Goal: Navigation & Orientation: Find specific page/section

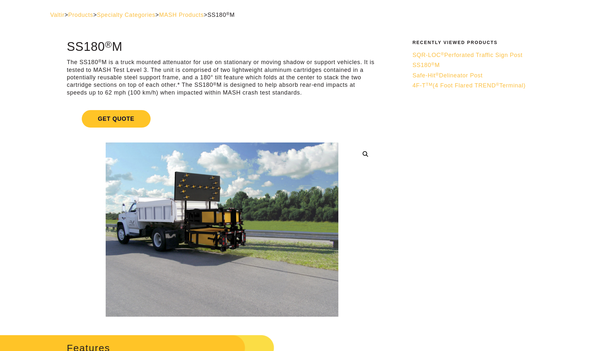
drag, startPoint x: 91, startPoint y: 14, endPoint x: 182, endPoint y: 114, distance: 135.8
click at [91, 14] on span "Products" at bounding box center [80, 15] width 25 height 6
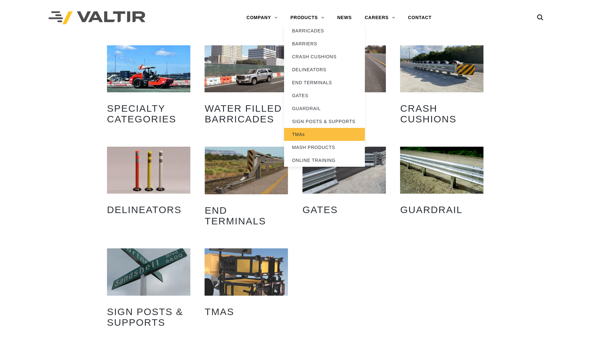
click at [305, 135] on link "TMAs" at bounding box center [324, 134] width 81 height 13
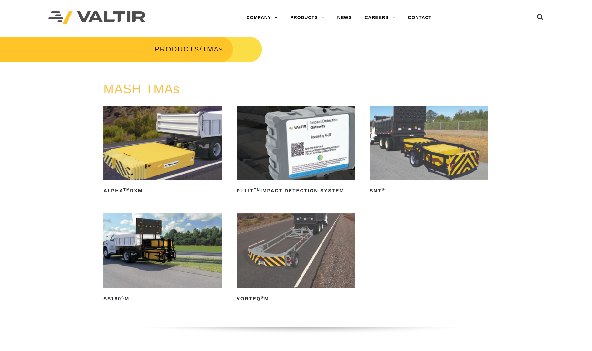
click at [172, 114] on img at bounding box center [162, 143] width 118 height 74
